Goal: Find specific page/section: Find specific page/section

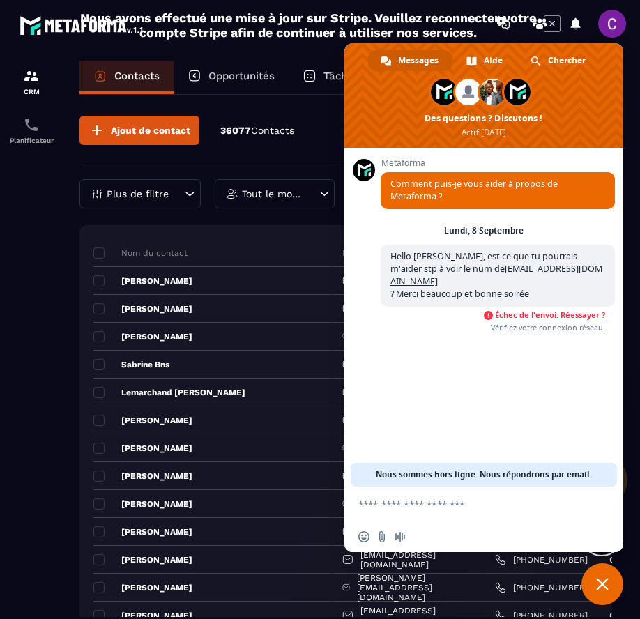
click at [526, 310] on span "Échec de l'envoi. Réessayer ?" at bounding box center [550, 315] width 110 height 10
click at [296, 118] on div "Ajout de contact 36077 Contacts" at bounding box center [345, 139] width 533 height 47
click at [535, 310] on span "Échec de l'envoi. Réessayer ?" at bounding box center [550, 315] width 110 height 10
click at [553, 27] on link at bounding box center [540, 24] width 28 height 28
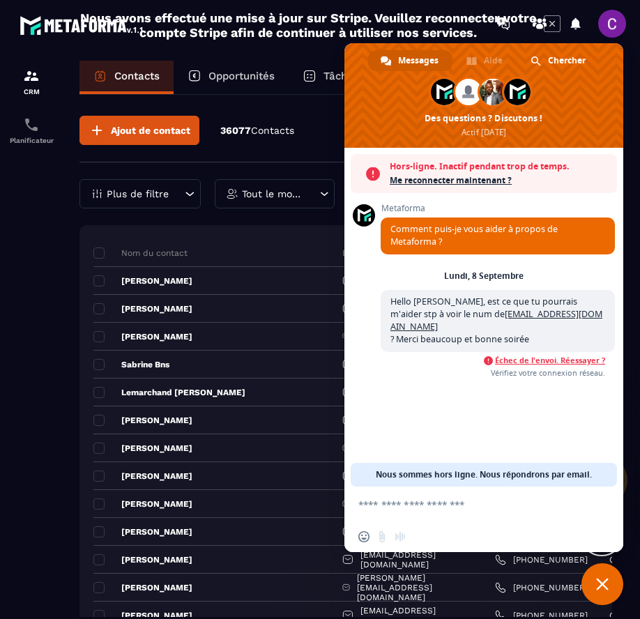
click at [332, 243] on div "Email" at bounding box center [408, 253] width 153 height 28
click at [552, 20] on div at bounding box center [561, 24] width 144 height 28
click at [34, 123] on img at bounding box center [31, 124] width 17 height 17
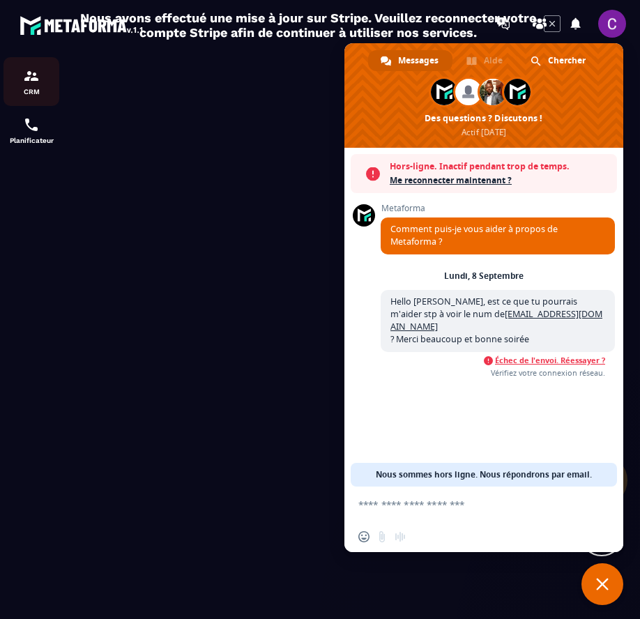
click at [33, 85] on div "CRM" at bounding box center [31, 82] width 56 height 28
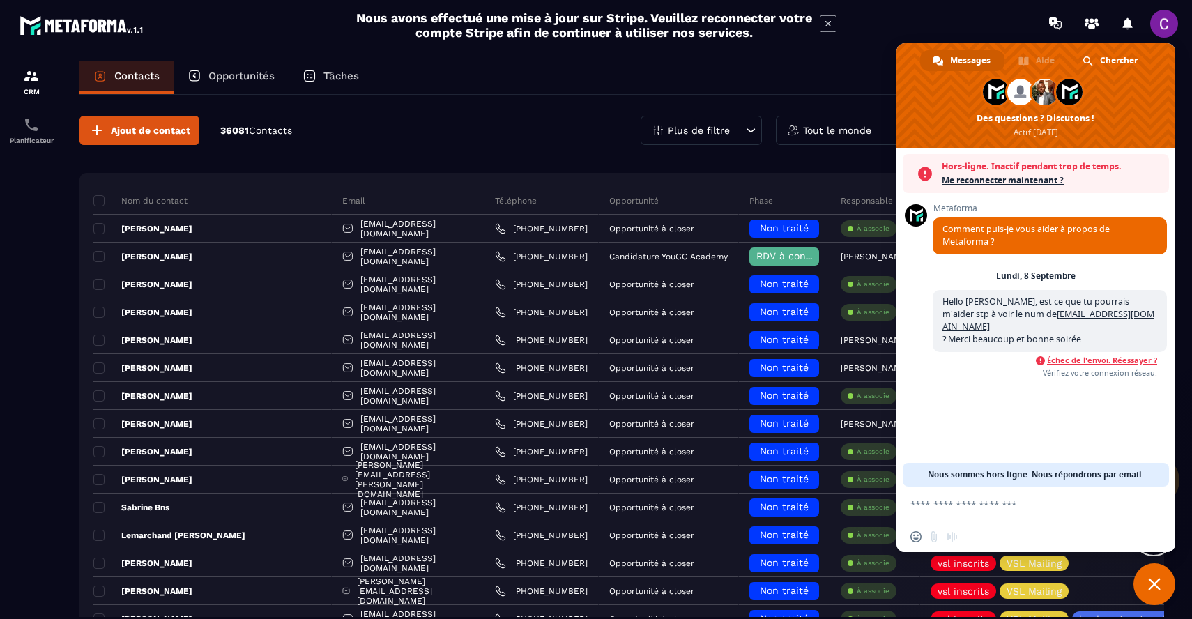
click at [639, 588] on span "Fermer le chat" at bounding box center [1154, 584] width 13 height 13
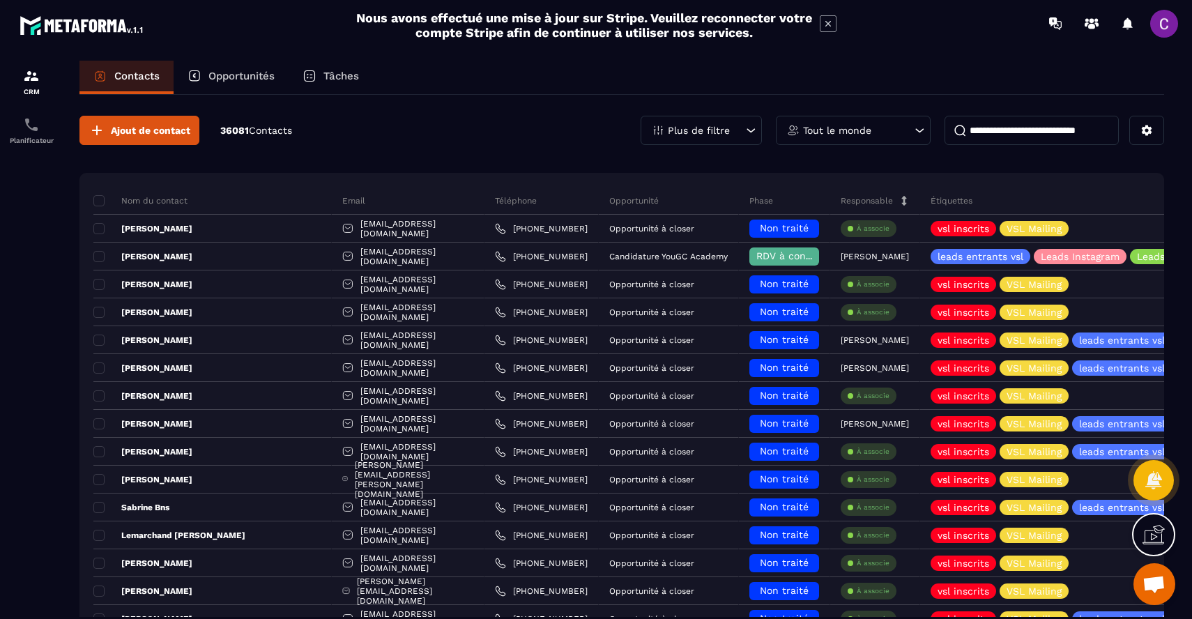
click at [639, 134] on input at bounding box center [1032, 130] width 174 height 29
paste input "**********"
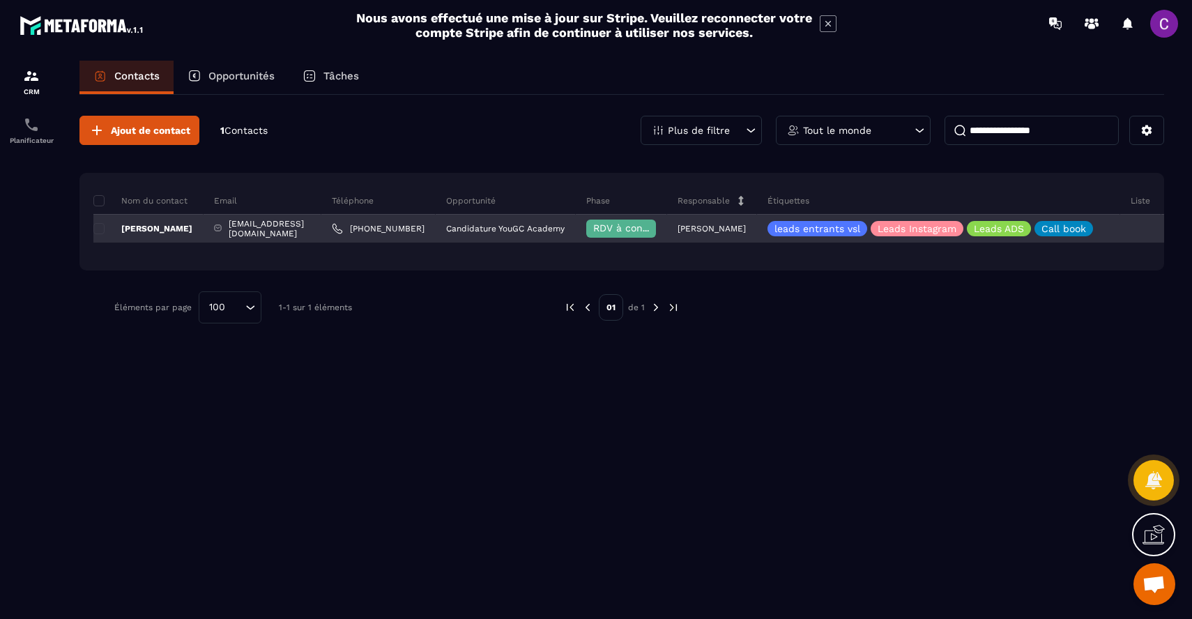
type input "**********"
click at [144, 224] on p "[PERSON_NAME]" at bounding box center [142, 228] width 99 height 11
